Goal: Task Accomplishment & Management: Complete application form

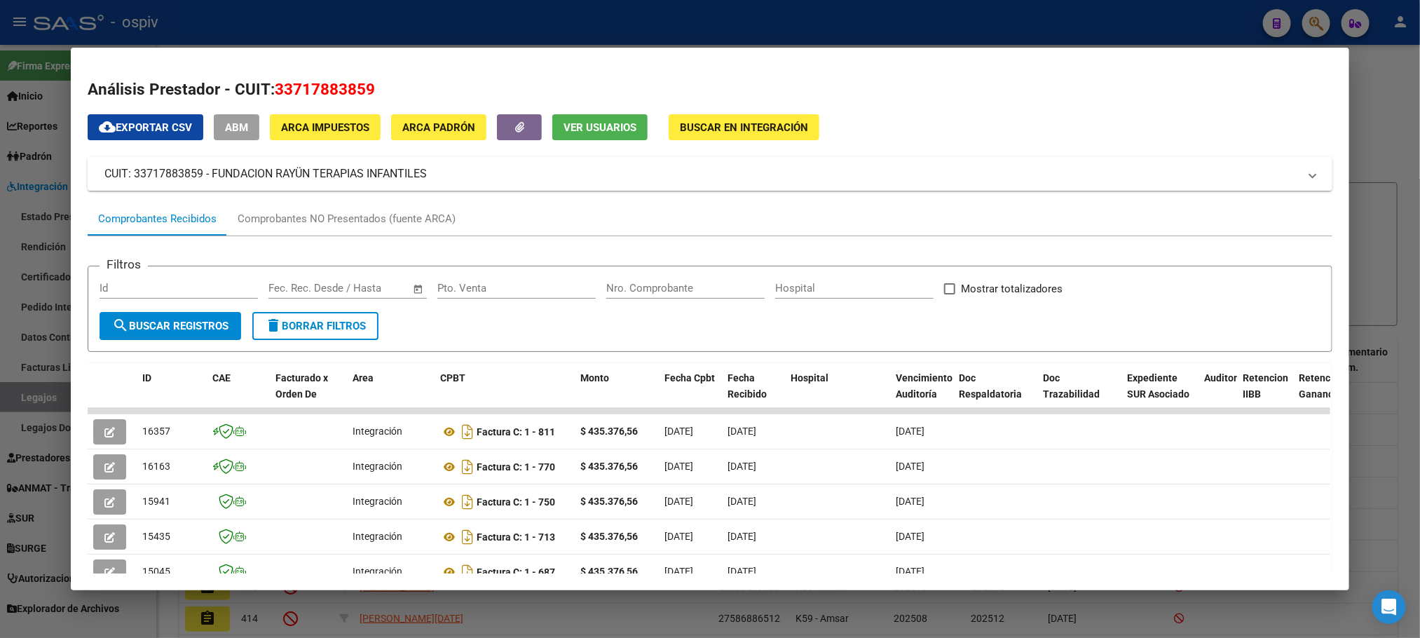
click at [547, 26] on div at bounding box center [710, 319] width 1420 height 638
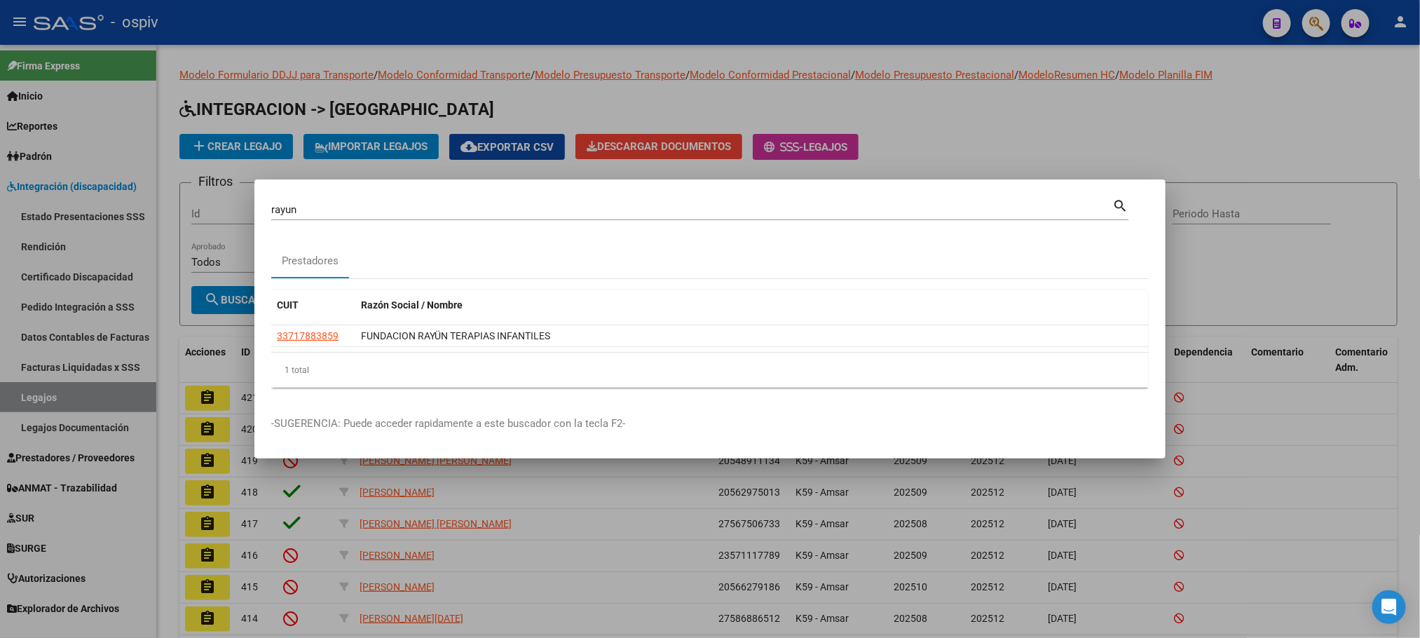
click at [547, 25] on div at bounding box center [710, 319] width 1420 height 638
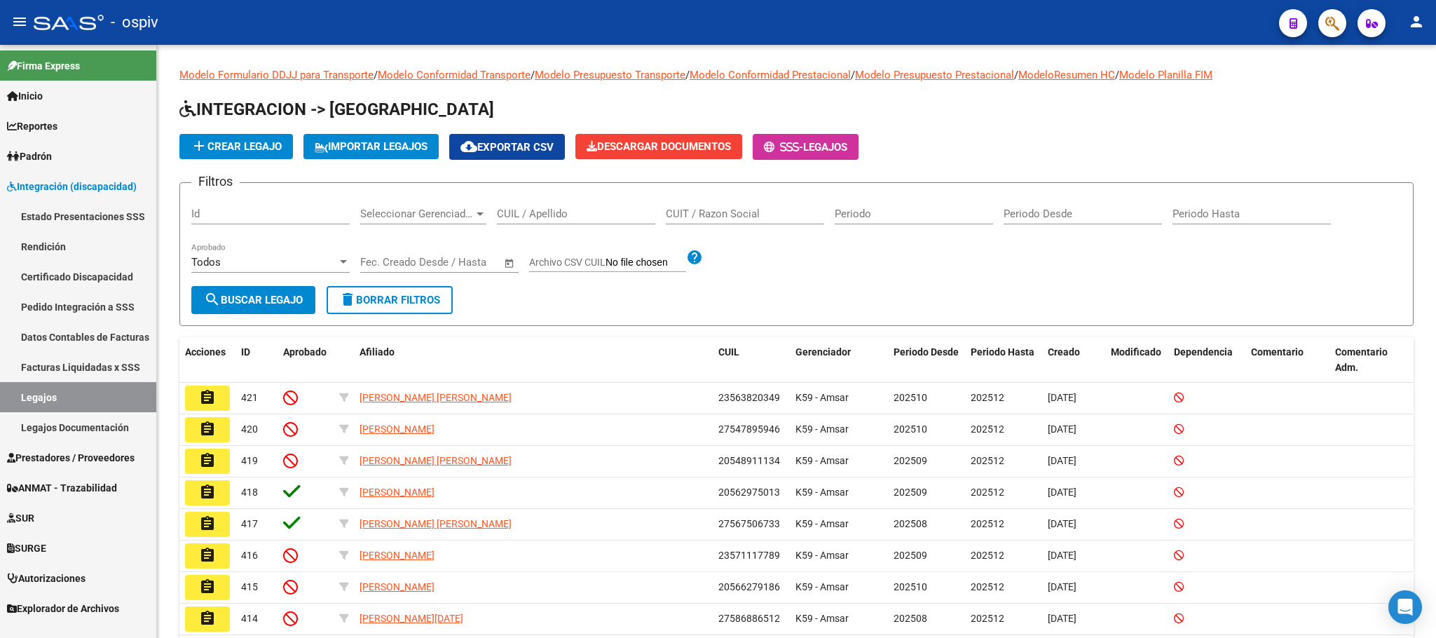
click at [1325, 30] on icon "button" at bounding box center [1332, 23] width 14 height 16
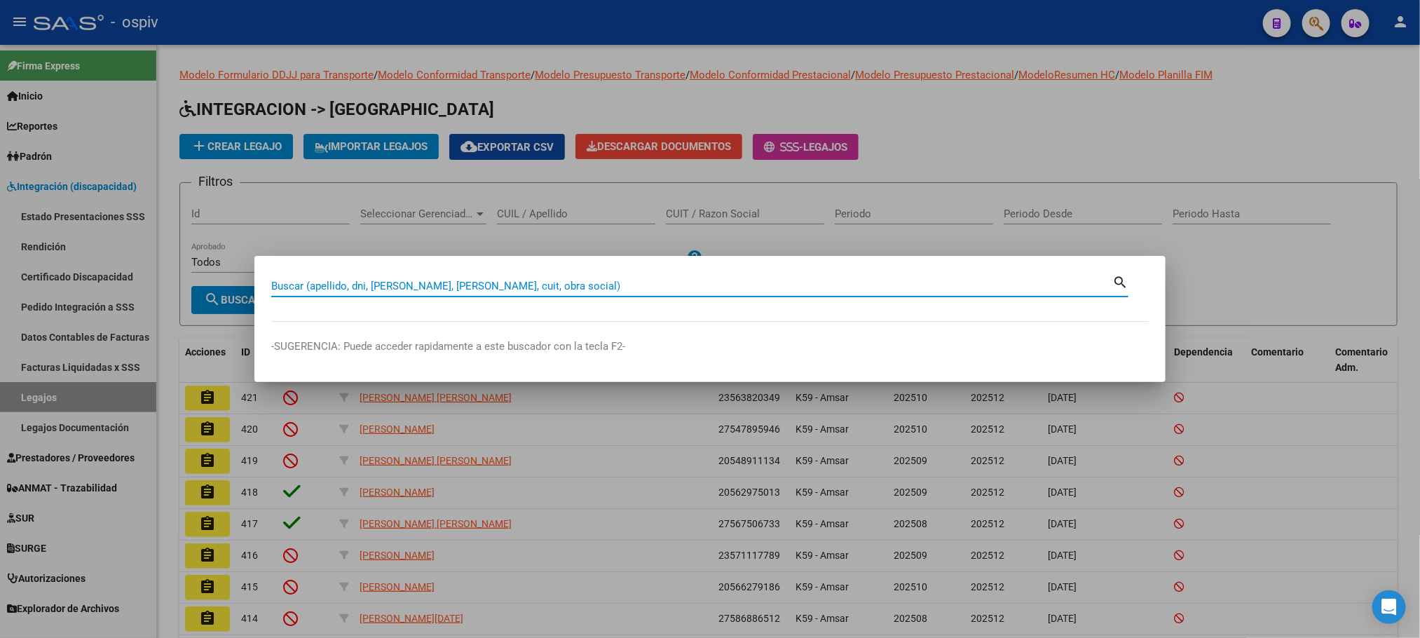
click at [493, 282] on input "Buscar (apellido, dni, [PERSON_NAME], [PERSON_NAME], cuit, obra social)" at bounding box center [691, 286] width 841 height 13
paste input "27-14026847-5"
type input "27140268475"
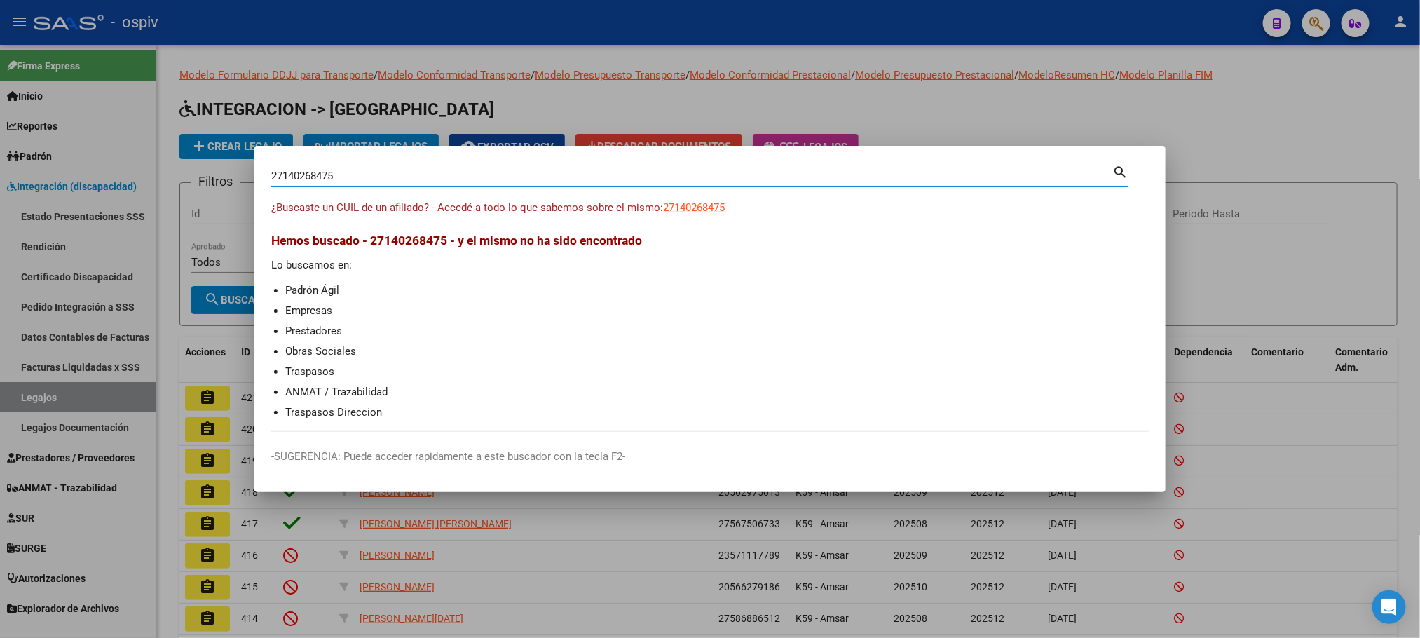
click at [351, 173] on input "27140268475" at bounding box center [691, 176] width 841 height 13
click at [34, 398] on div at bounding box center [710, 319] width 1420 height 638
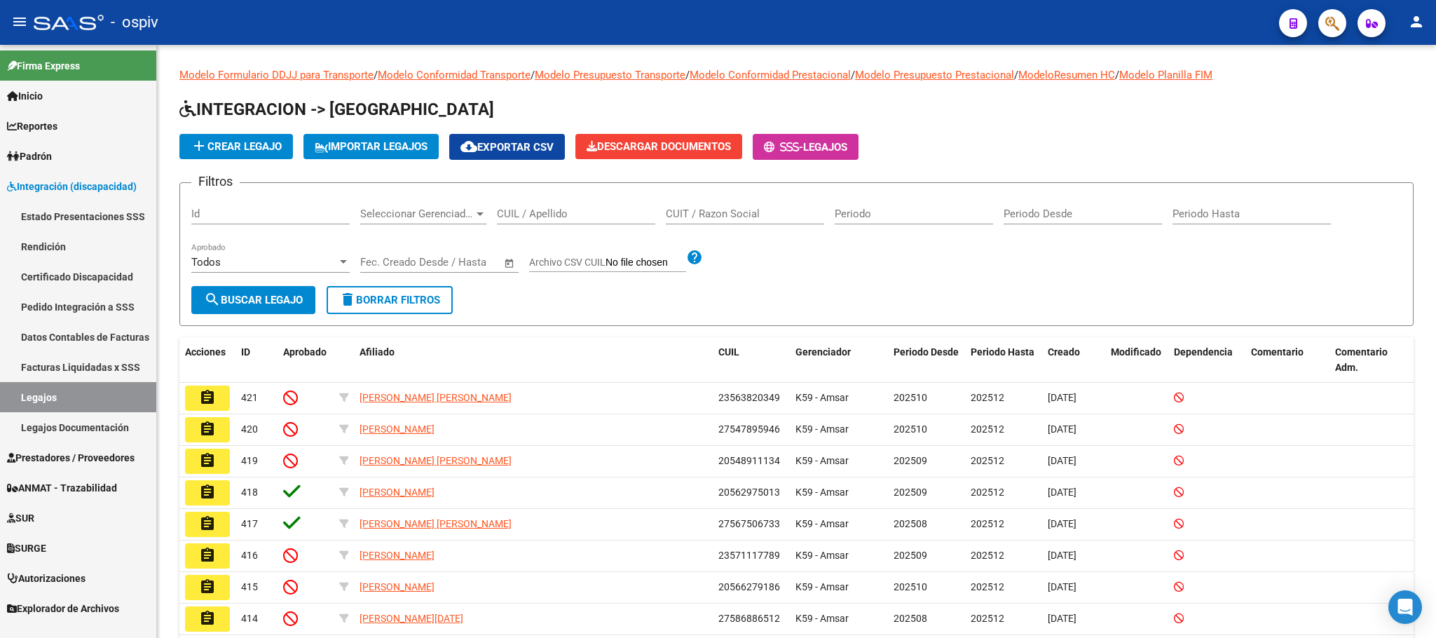
click at [34, 460] on span "Prestadores / Proveedores" at bounding box center [71, 457] width 128 height 15
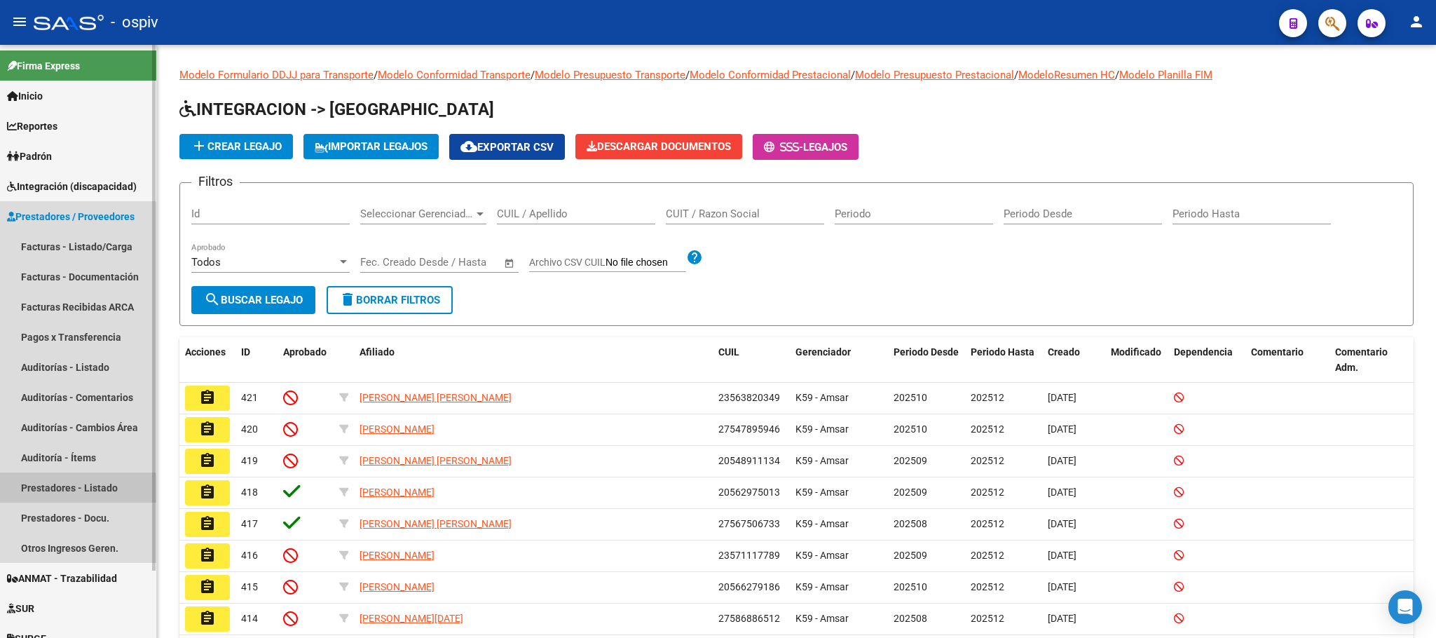
click at [55, 492] on link "Prestadores - Listado" at bounding box center [78, 487] width 156 height 30
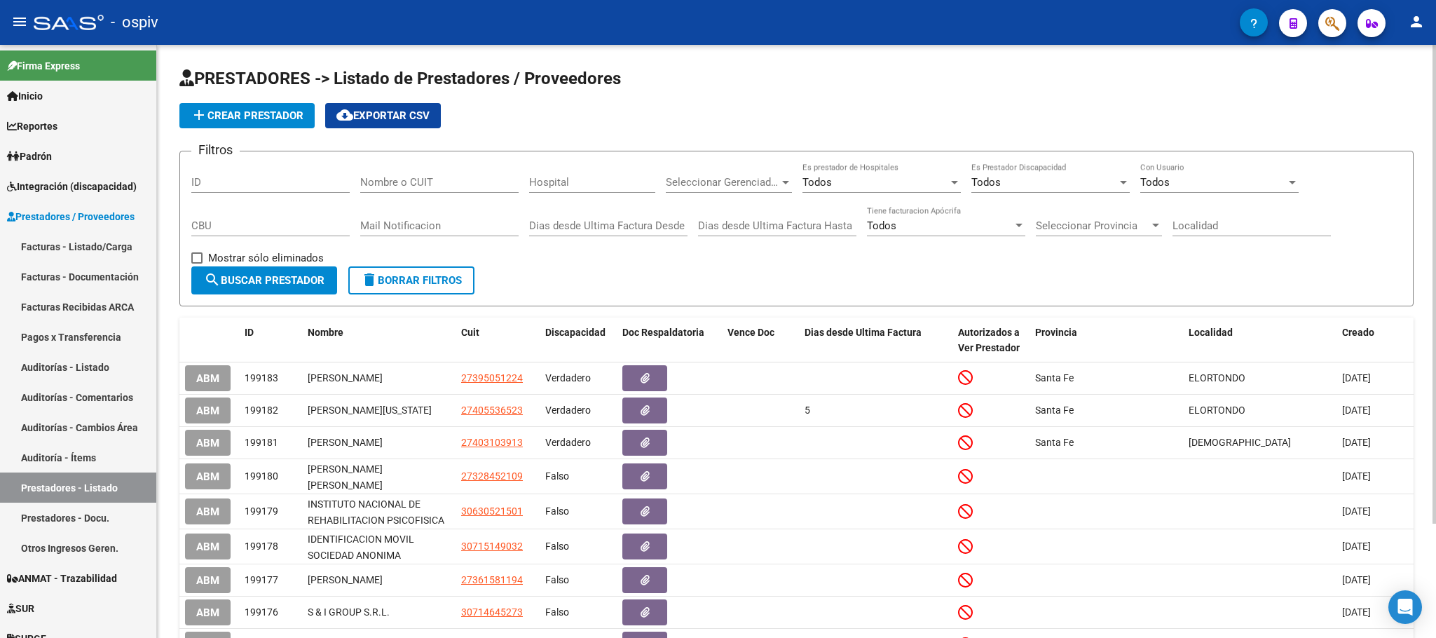
click at [264, 116] on span "add Crear Prestador" at bounding box center [247, 115] width 113 height 13
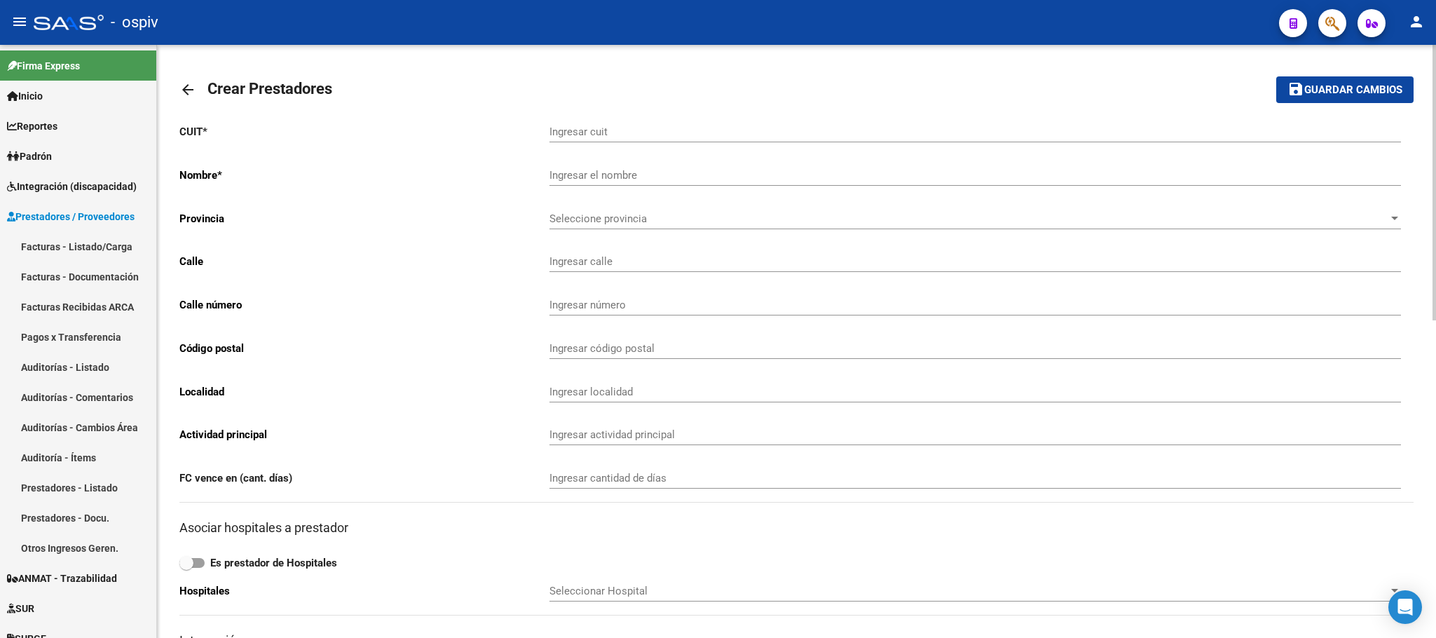
click at [660, 129] on input "Ingresar cuit" at bounding box center [974, 131] width 851 height 13
paste input "27-14026847-5"
type input "27-14026847-5"
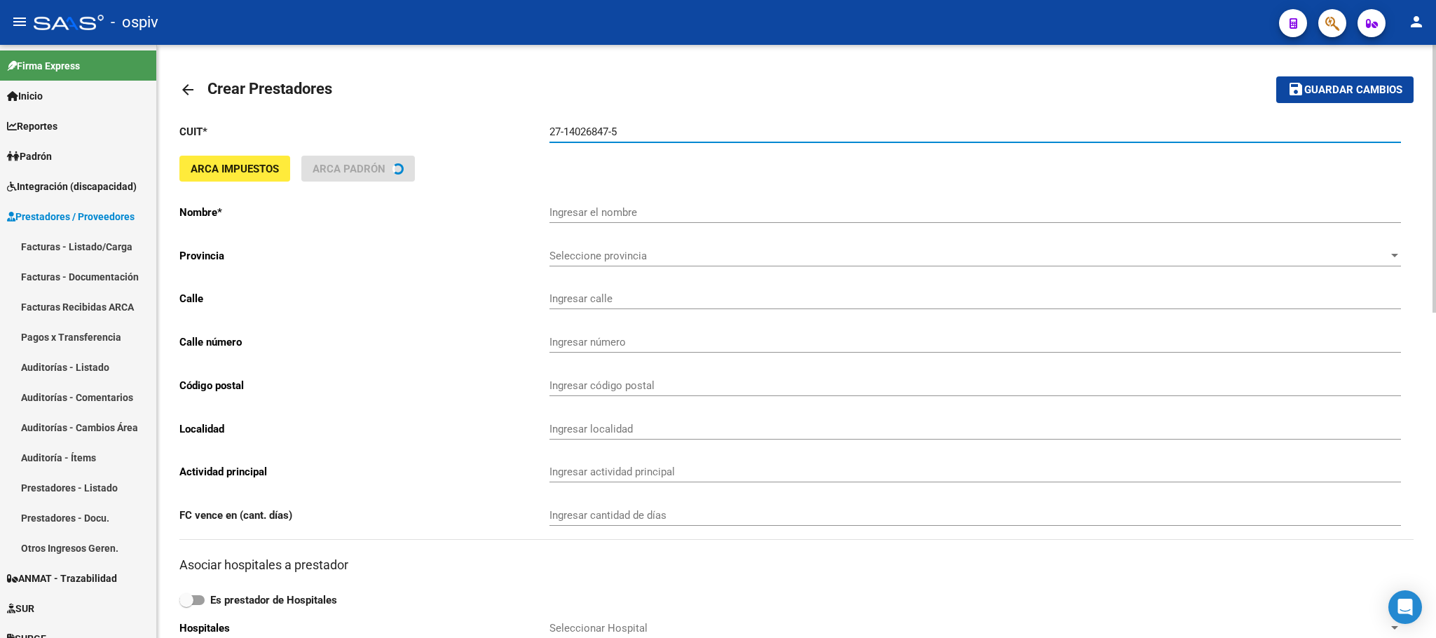
type input "[PERSON_NAME]"
type input "SENILLOSA 77 Piso:6 Dpto:d"
type input "77"
type input "1424"
type input "CABA"
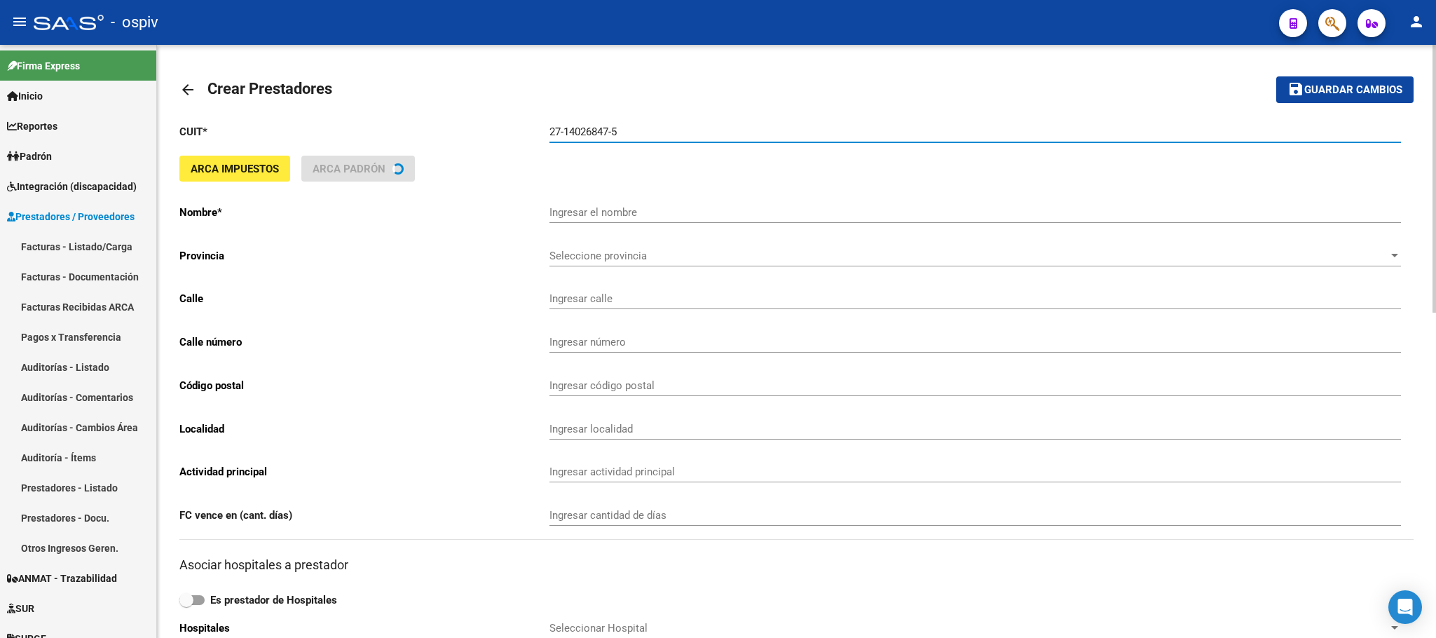
type input "869010"
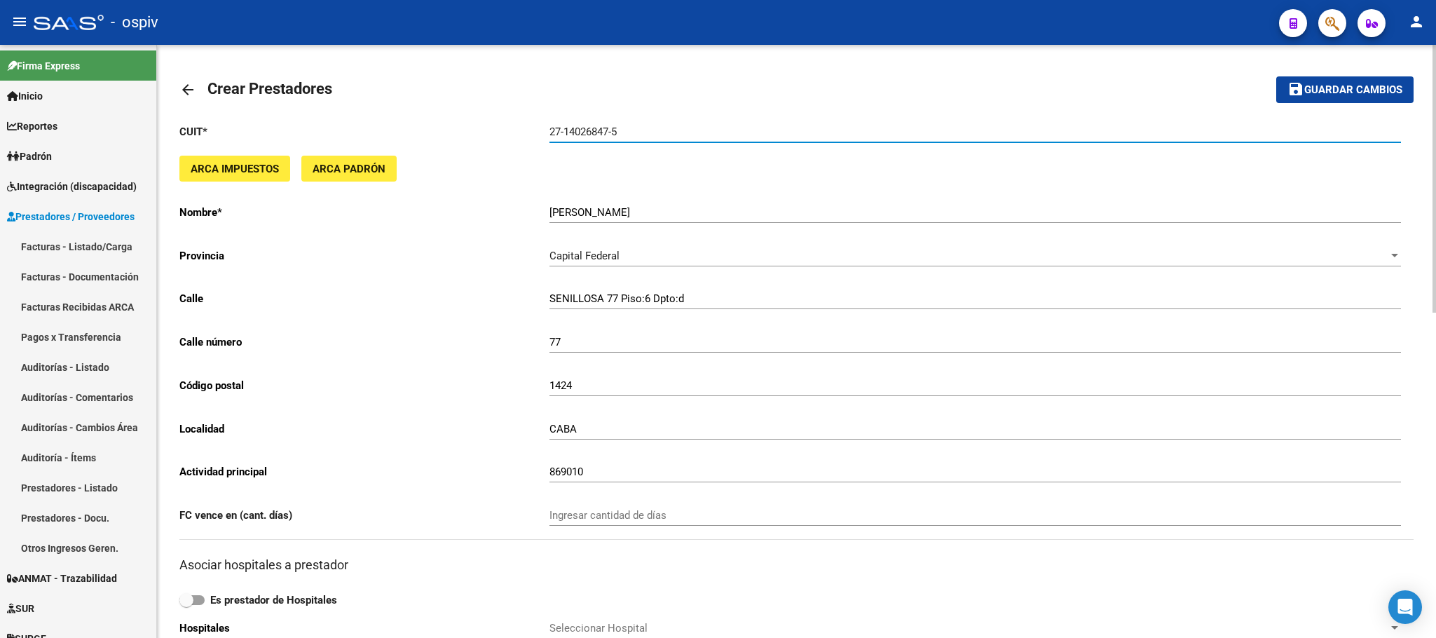
type input "27-14026847-5"
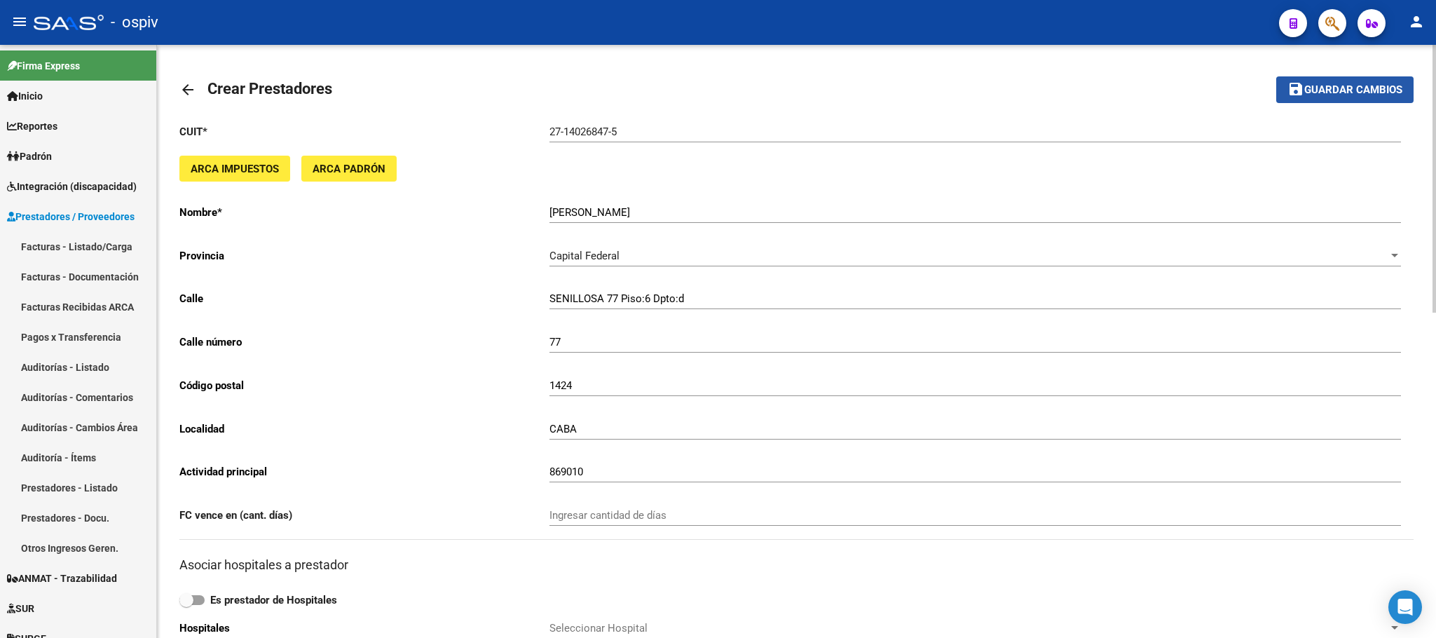
click at [1356, 91] on span "Guardar cambios" at bounding box center [1353, 90] width 98 height 13
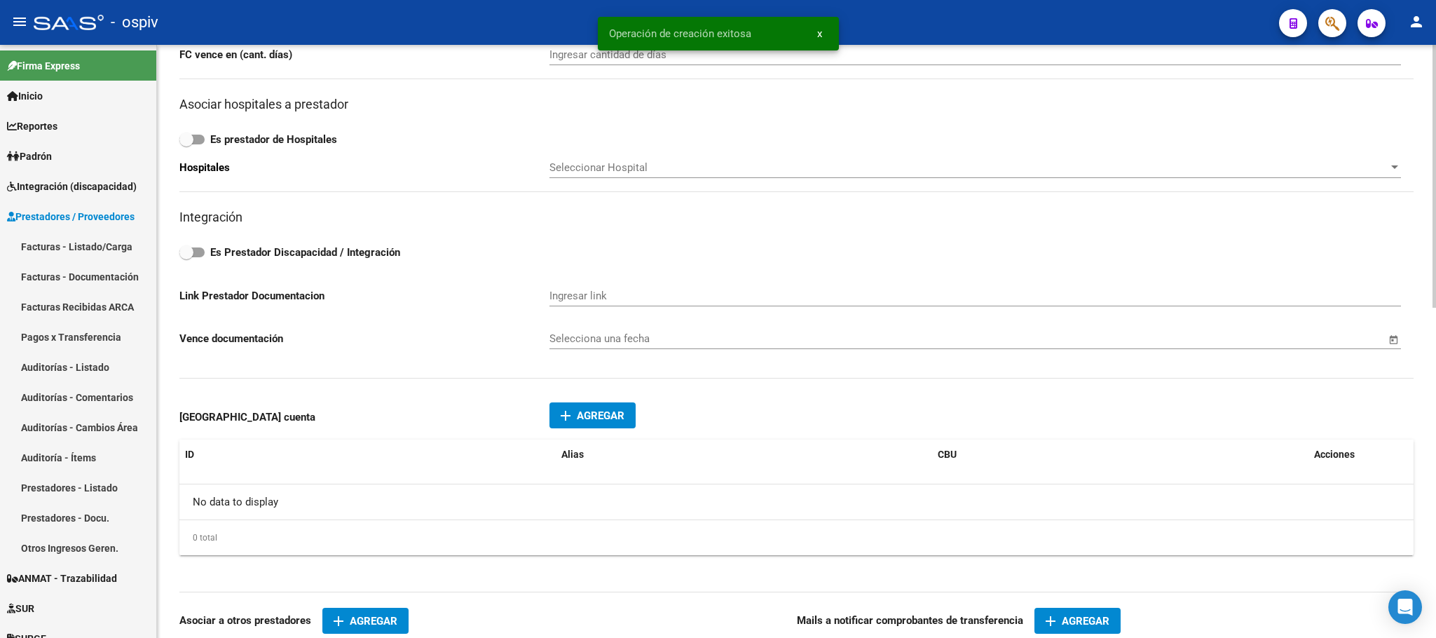
scroll to position [526, 0]
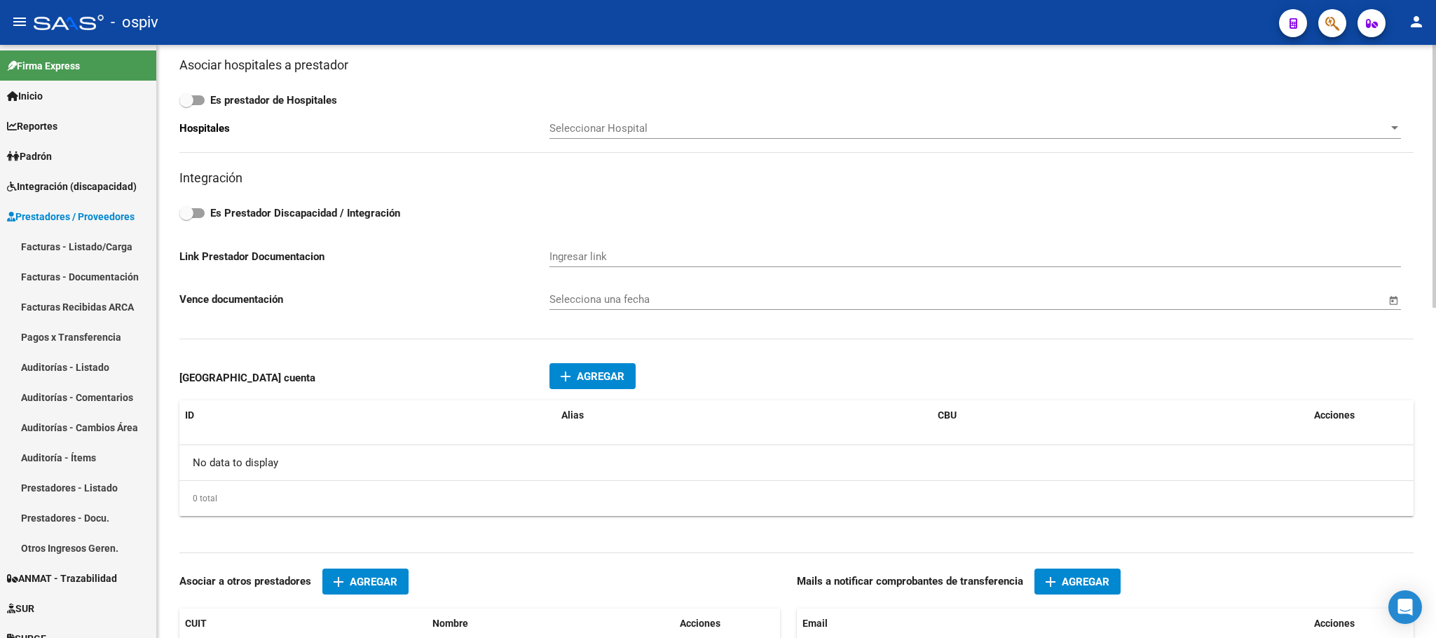
click at [200, 212] on span at bounding box center [191, 213] width 25 height 10
click at [186, 218] on input "Es Prestador Discapacidad / Integración" at bounding box center [186, 218] width 1 height 1
checkbox input "true"
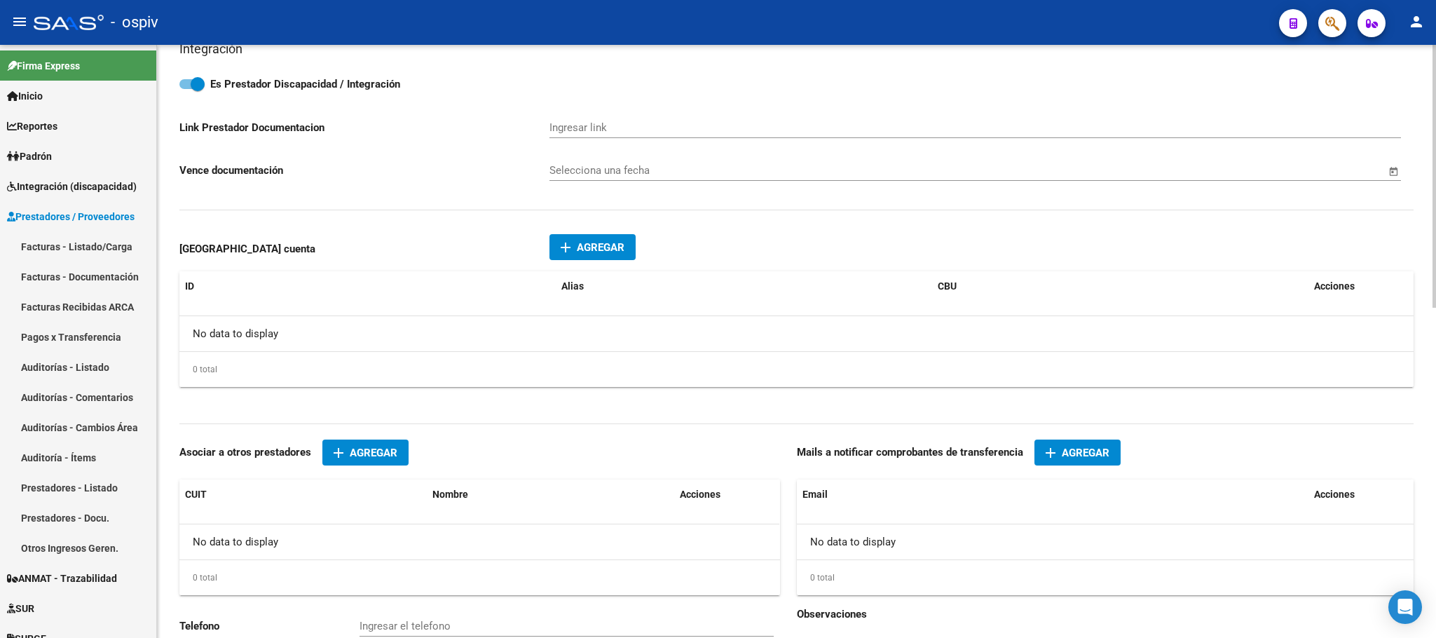
scroll to position [745, 0]
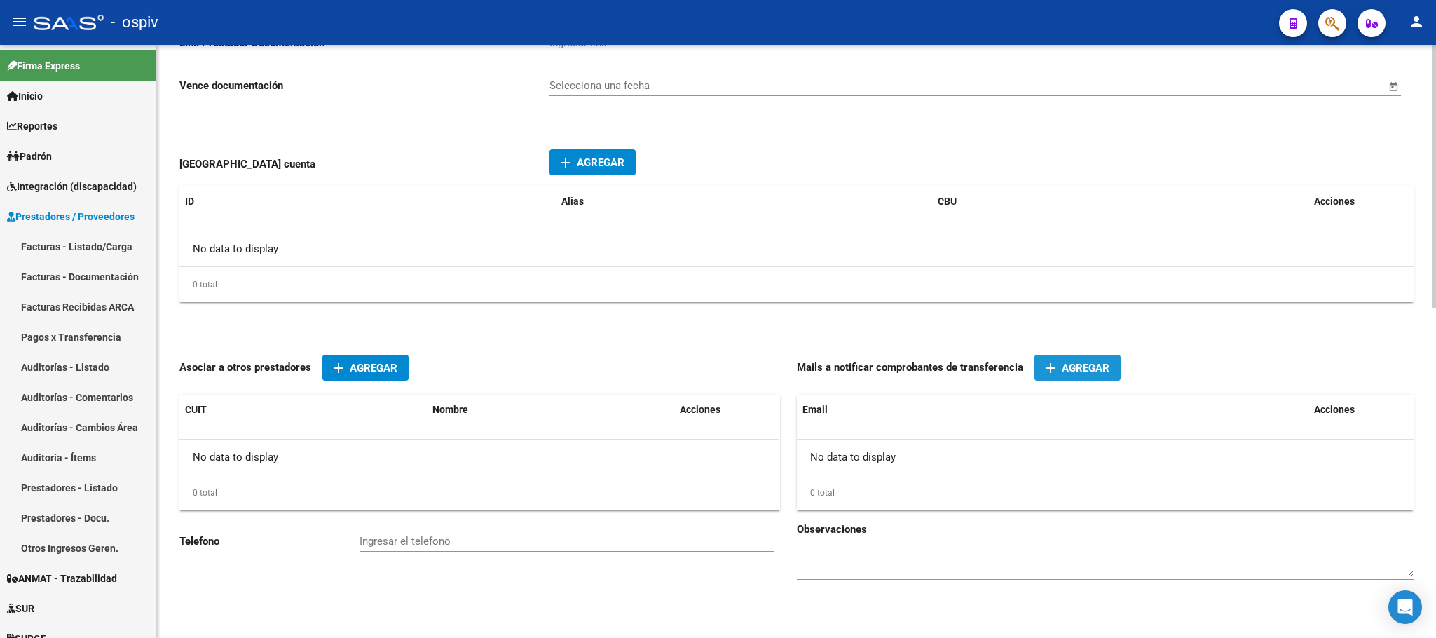
click at [1079, 362] on span "Agregar" at bounding box center [1086, 368] width 48 height 13
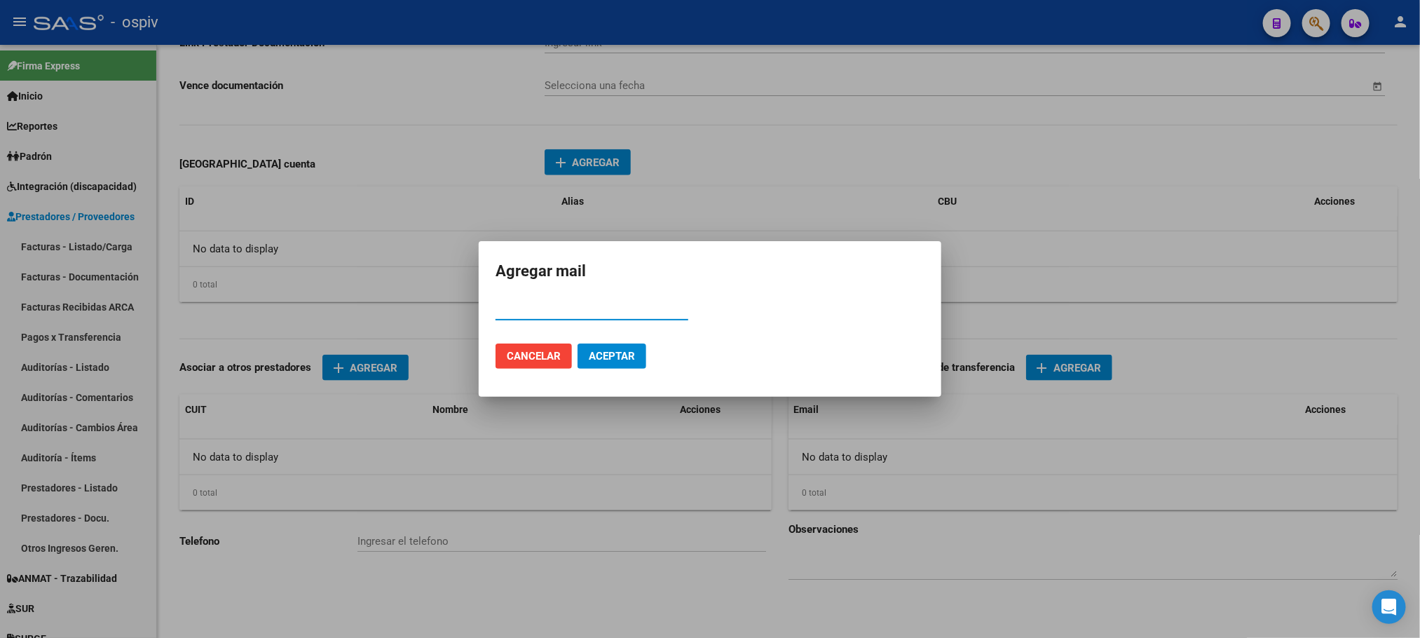
click at [1039, 169] on div at bounding box center [710, 319] width 1420 height 638
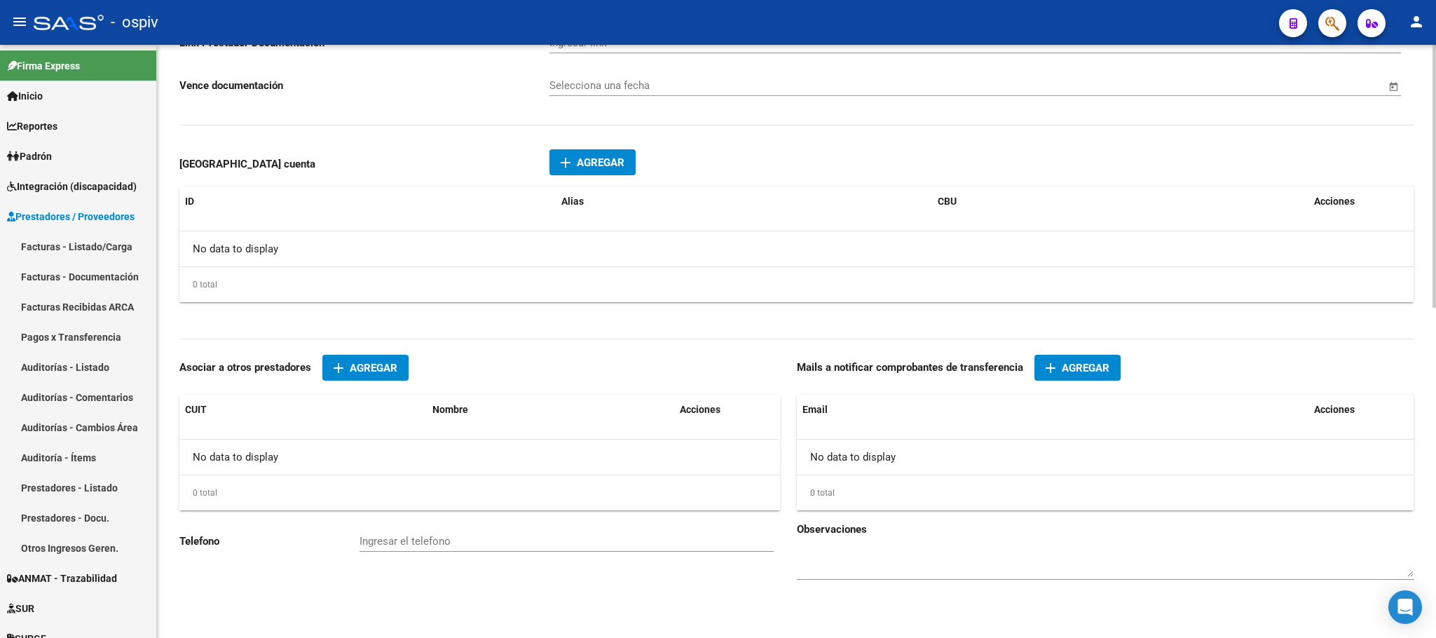
click at [602, 156] on span "Agregar" at bounding box center [601, 162] width 48 height 13
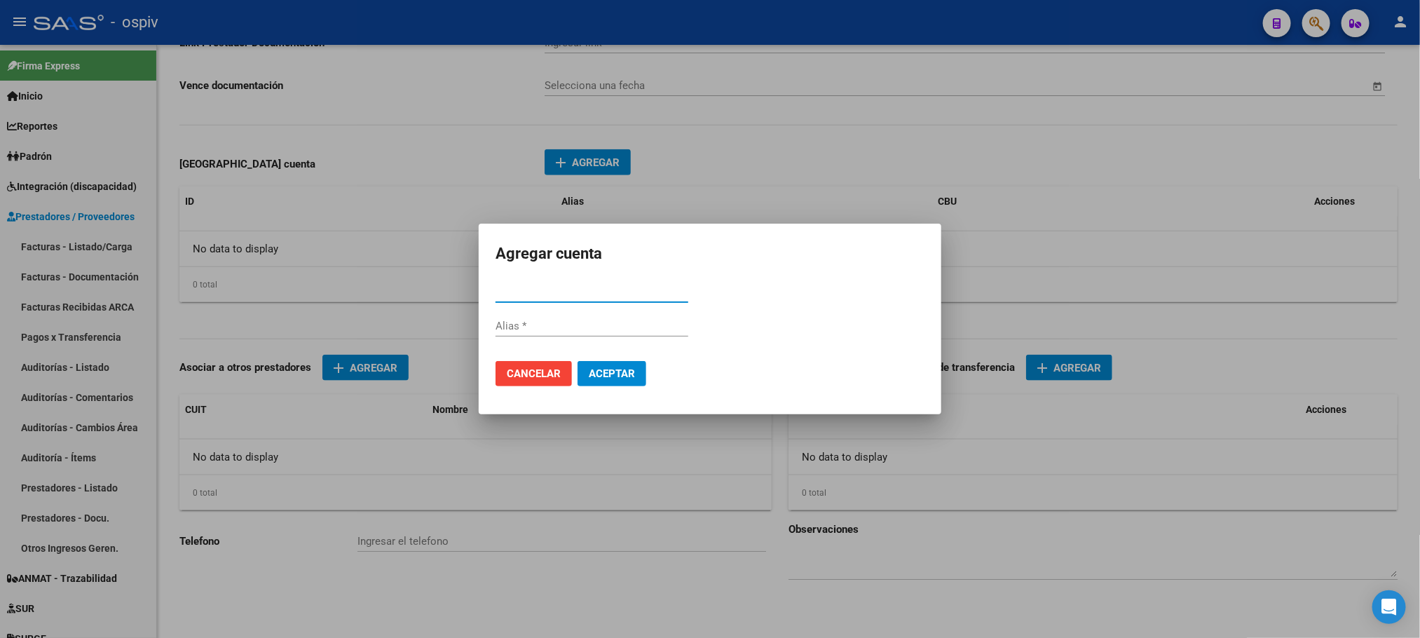
click at [521, 290] on input "CBU *" at bounding box center [591, 291] width 193 height 13
paste input "0070136130004038333362"
type input "0070136130004038333362"
click at [612, 373] on span "Aceptar" at bounding box center [612, 373] width 46 height 13
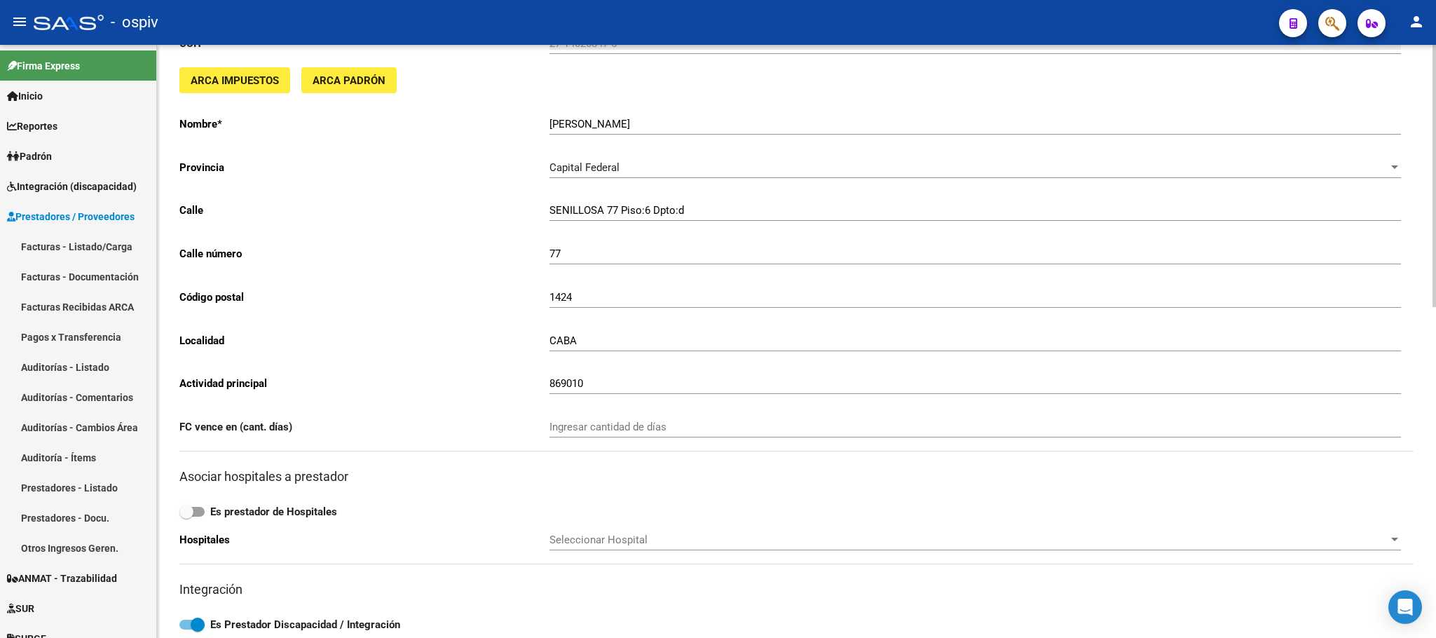
scroll to position [0, 0]
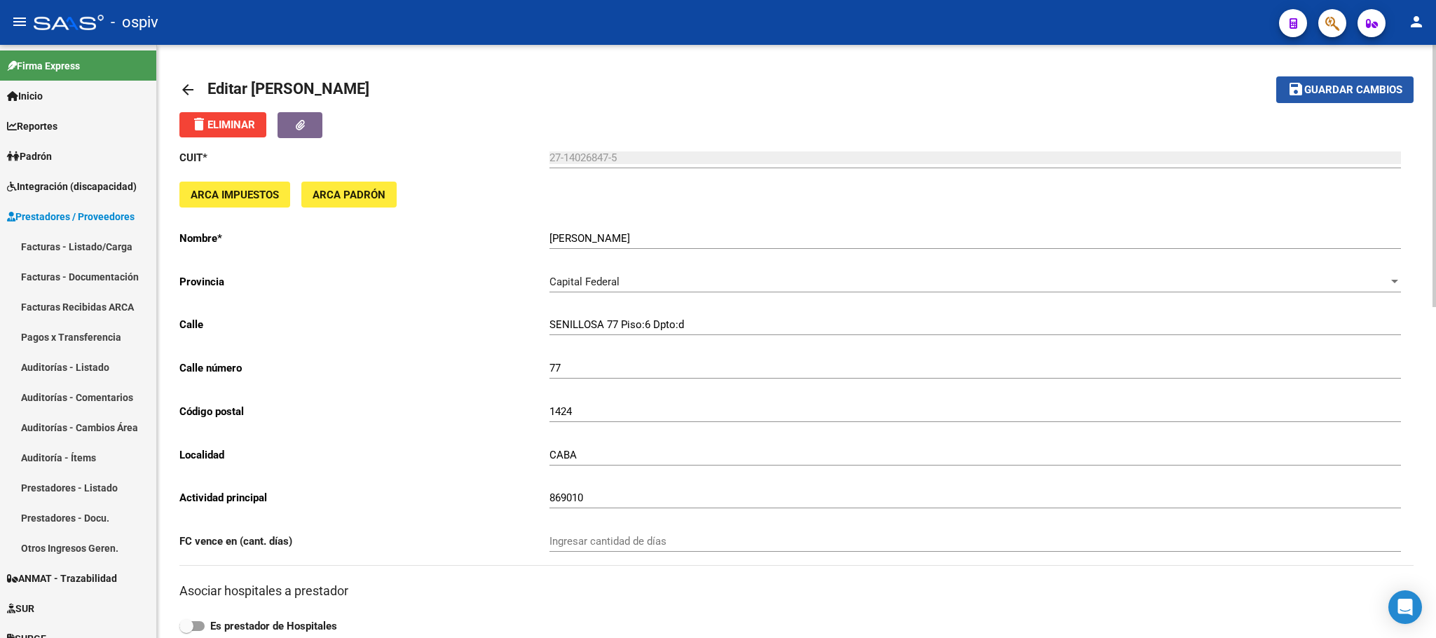
click at [1344, 97] on button "save Guardar cambios" at bounding box center [1344, 89] width 137 height 26
click at [1379, 88] on span "Guardar cambios" at bounding box center [1353, 90] width 98 height 13
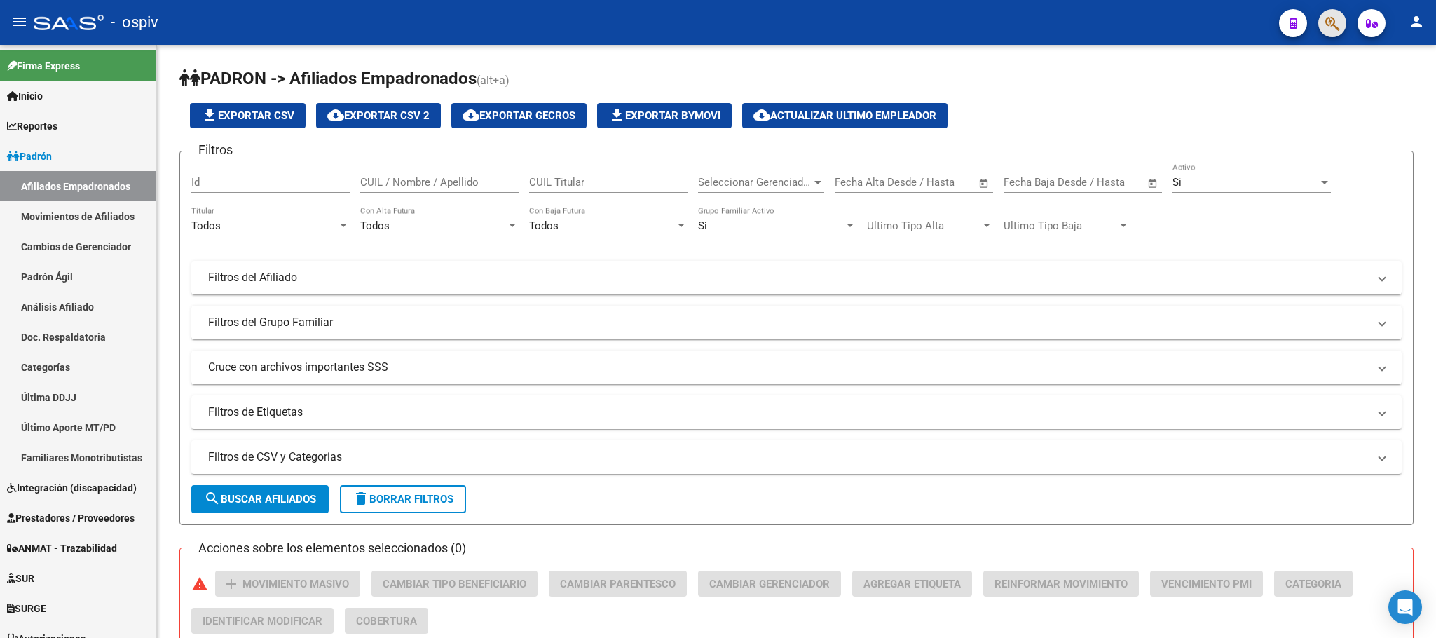
click at [1341, 13] on button "button" at bounding box center [1332, 23] width 28 height 28
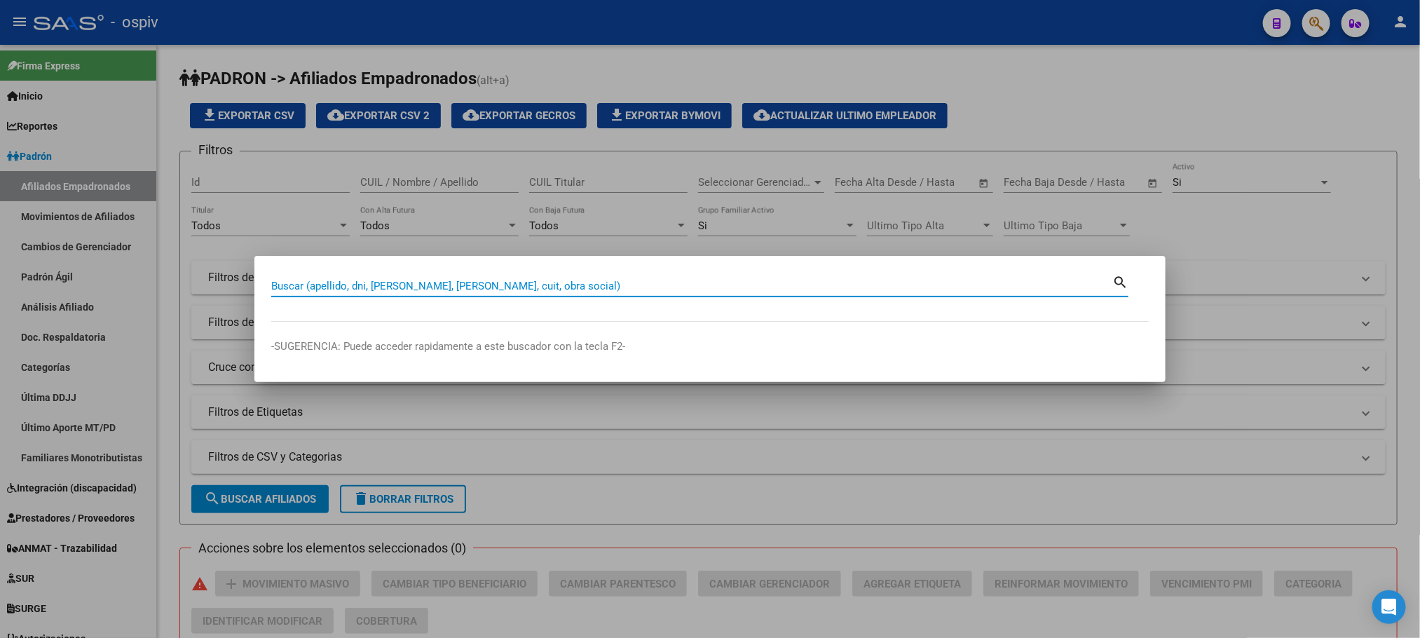
click at [722, 290] on input "Buscar (apellido, dni, [PERSON_NAME], [PERSON_NAME], cuit, obra social)" at bounding box center [691, 286] width 841 height 13
type input "49430464"
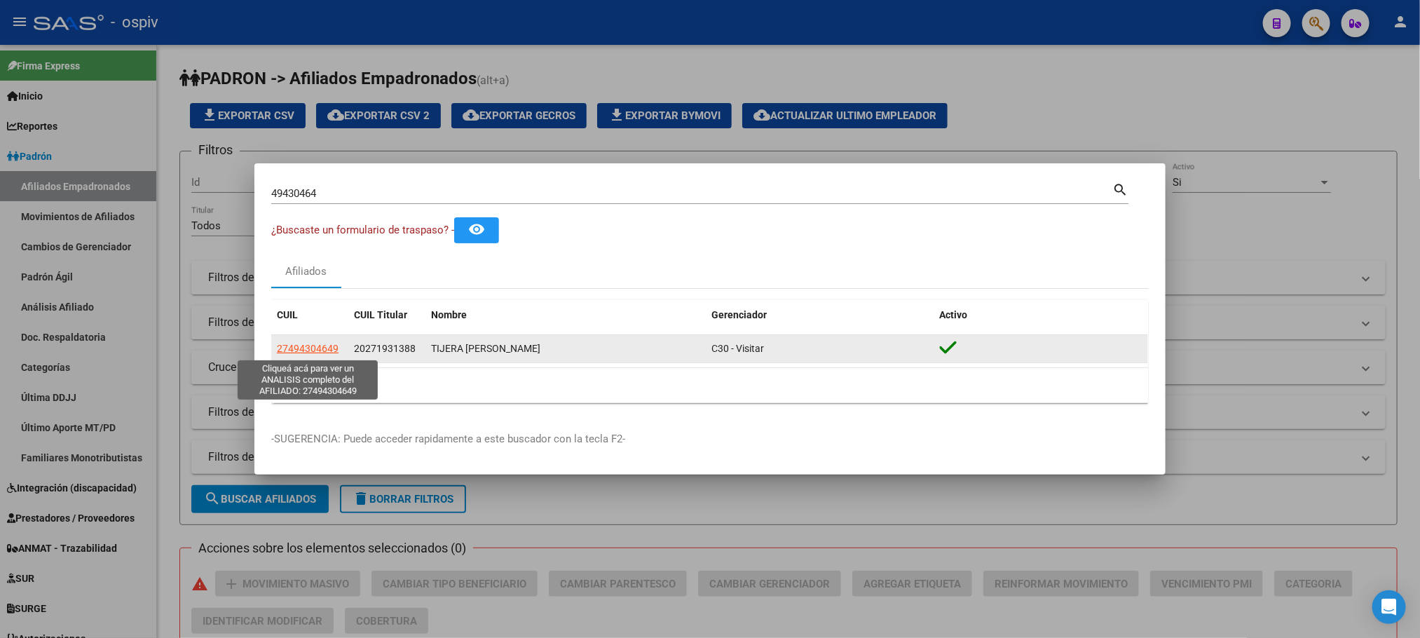
click at [318, 345] on span "27494304649" at bounding box center [308, 348] width 62 height 11
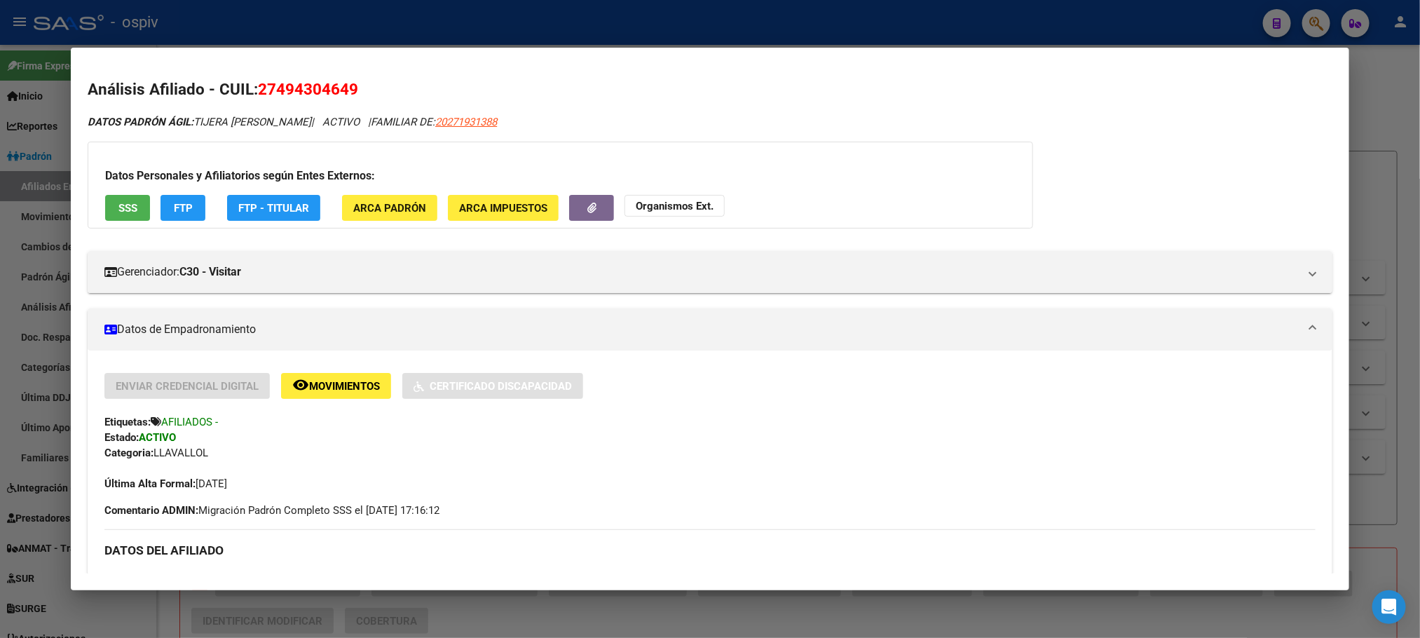
scroll to position [242, 0]
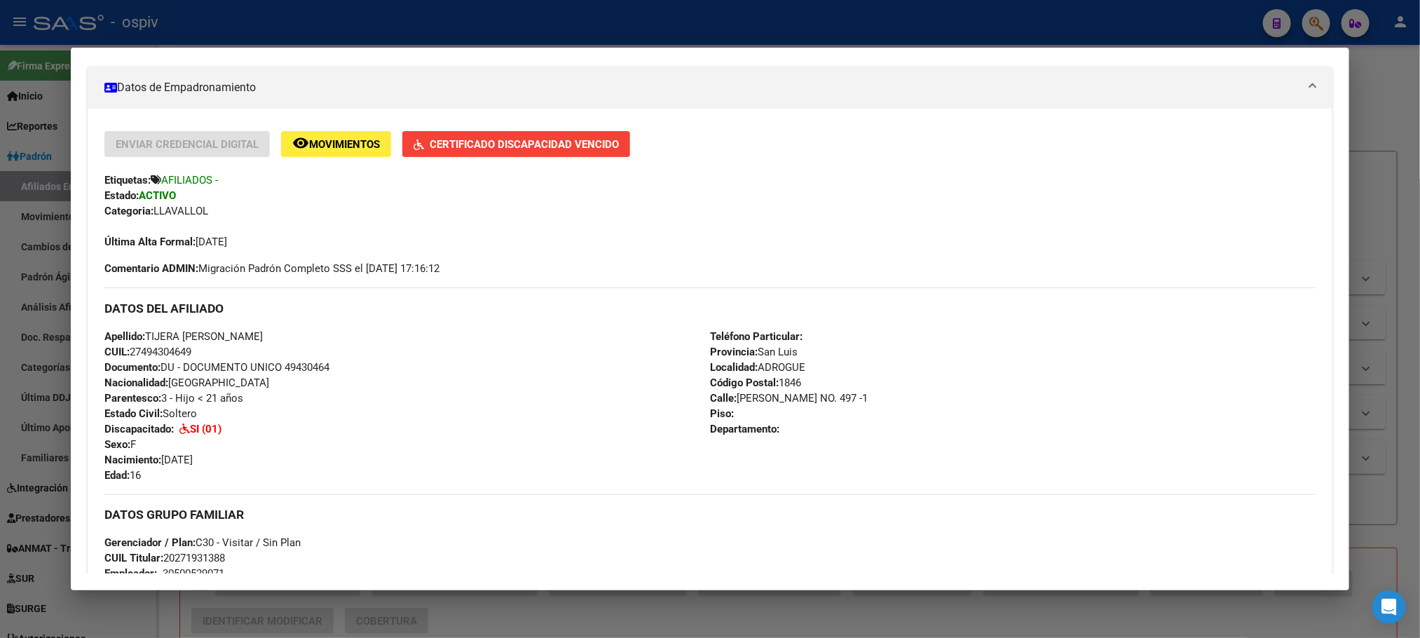
click at [524, 143] on span "Certificado Discapacidad Vencido" at bounding box center [524, 144] width 189 height 13
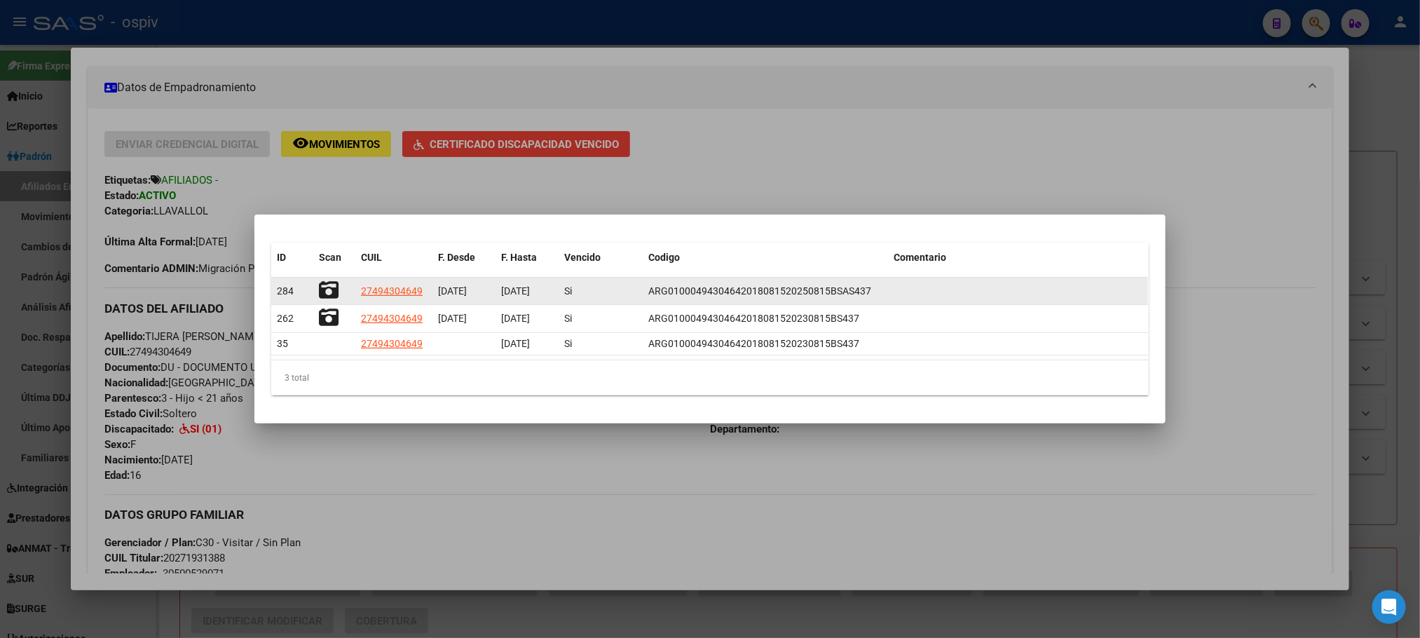
click at [324, 289] on icon at bounding box center [329, 290] width 20 height 20
